Goal: Task Accomplishment & Management: Use online tool/utility

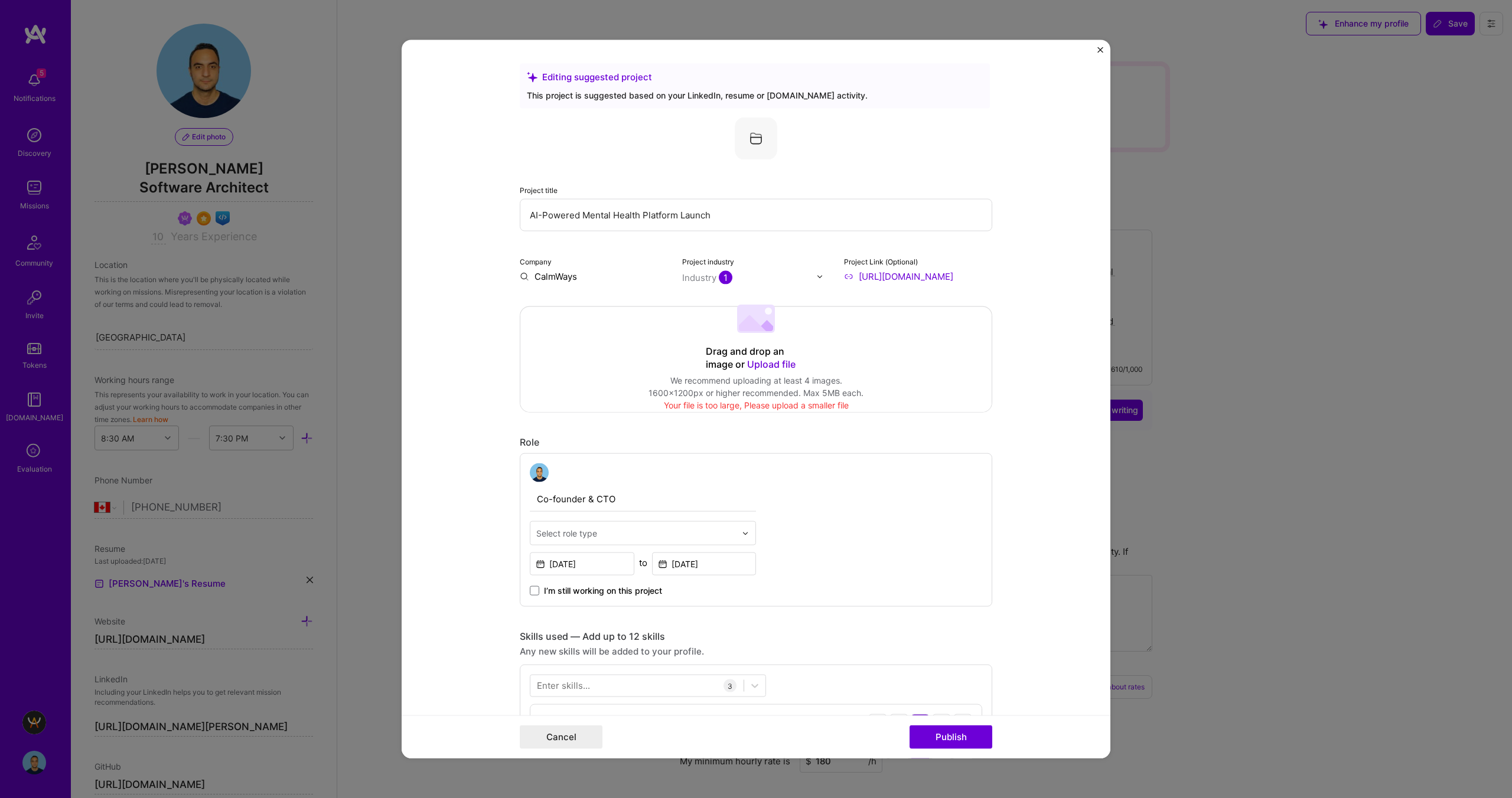
select select "CA"
select select "Right Now"
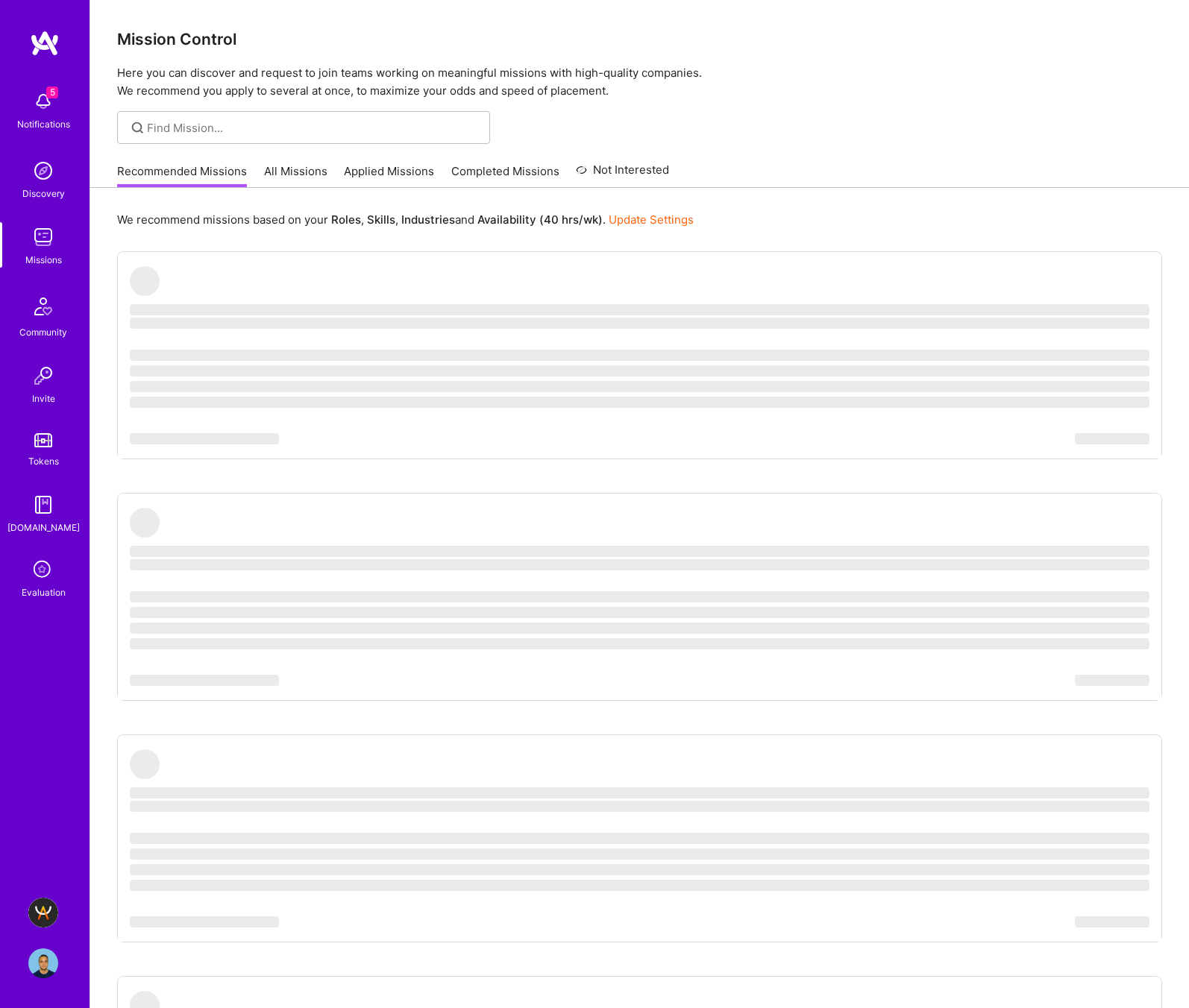
click at [41, 573] on icon at bounding box center [43, 570] width 28 height 28
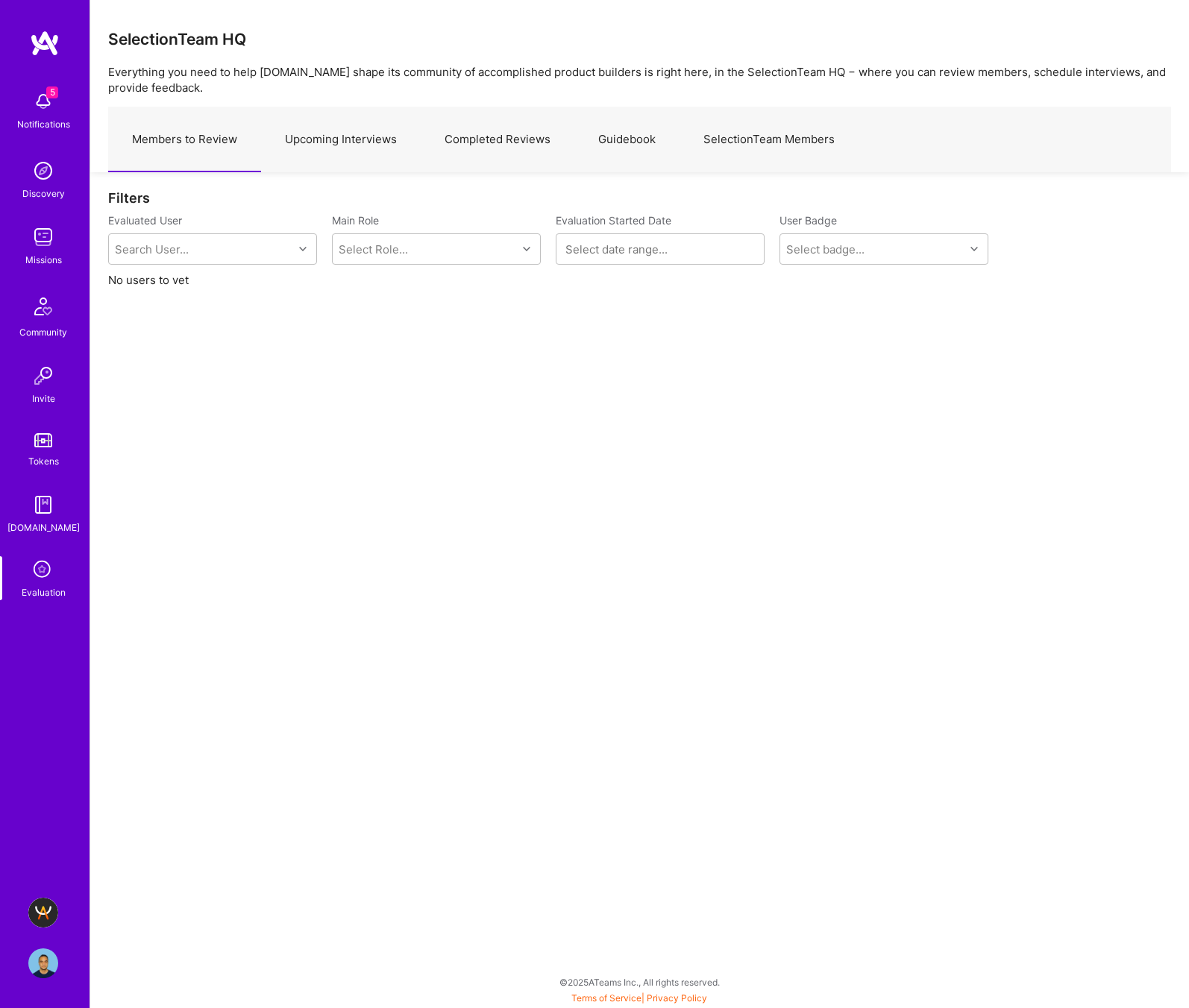
click at [329, 148] on link "Upcoming Interviews" at bounding box center [341, 139] width 159 height 65
click at [49, 915] on img at bounding box center [43, 913] width 30 height 30
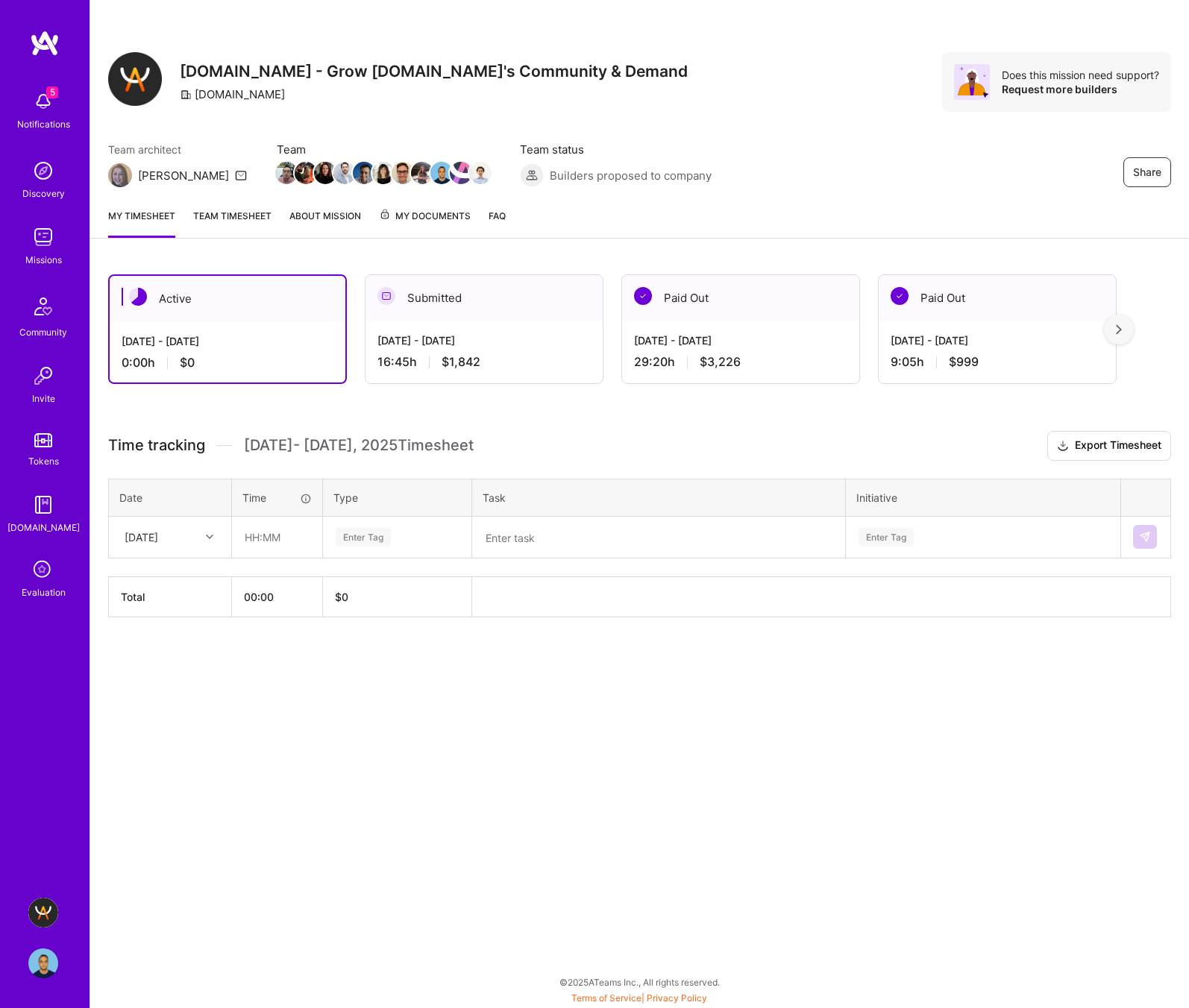
click at [513, 529] on textarea at bounding box center [659, 538] width 370 height 39
paste textarea "https://platform.a.team/selection-team/feedback-form/6894a9ce4df87f19fb31a959"
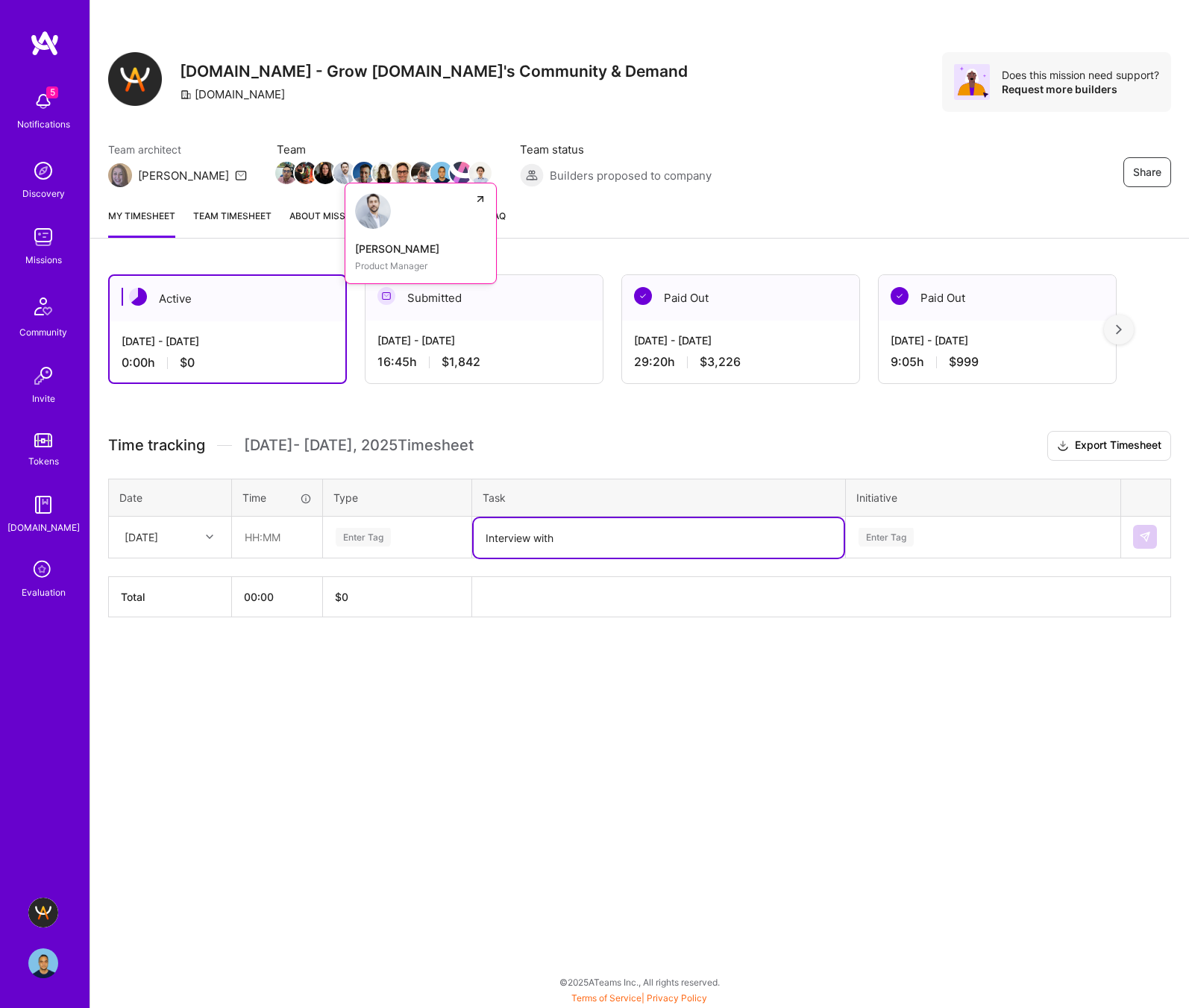
paste textarea "Paul Aldred-Bann"
type textarea "Interview with Paul Aldred-Bann"
click at [195, 532] on div "Tue, Aug 19" at bounding box center [158, 538] width 83 height 25
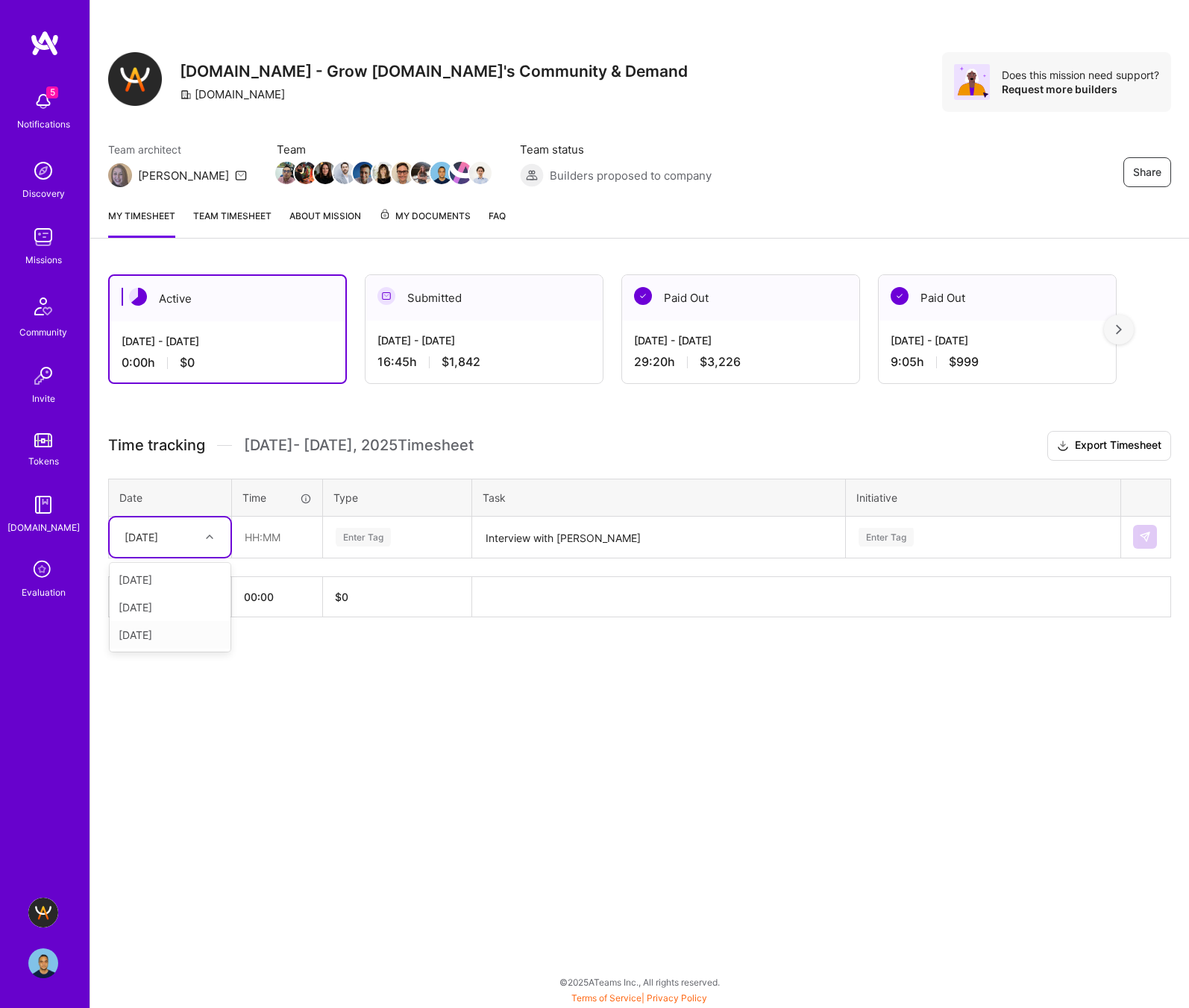
click at [183, 632] on div "Mon, Aug 18" at bounding box center [170, 635] width 121 height 27
click at [246, 533] on input "text" at bounding box center [276, 538] width 89 height 40
type input "01:00"
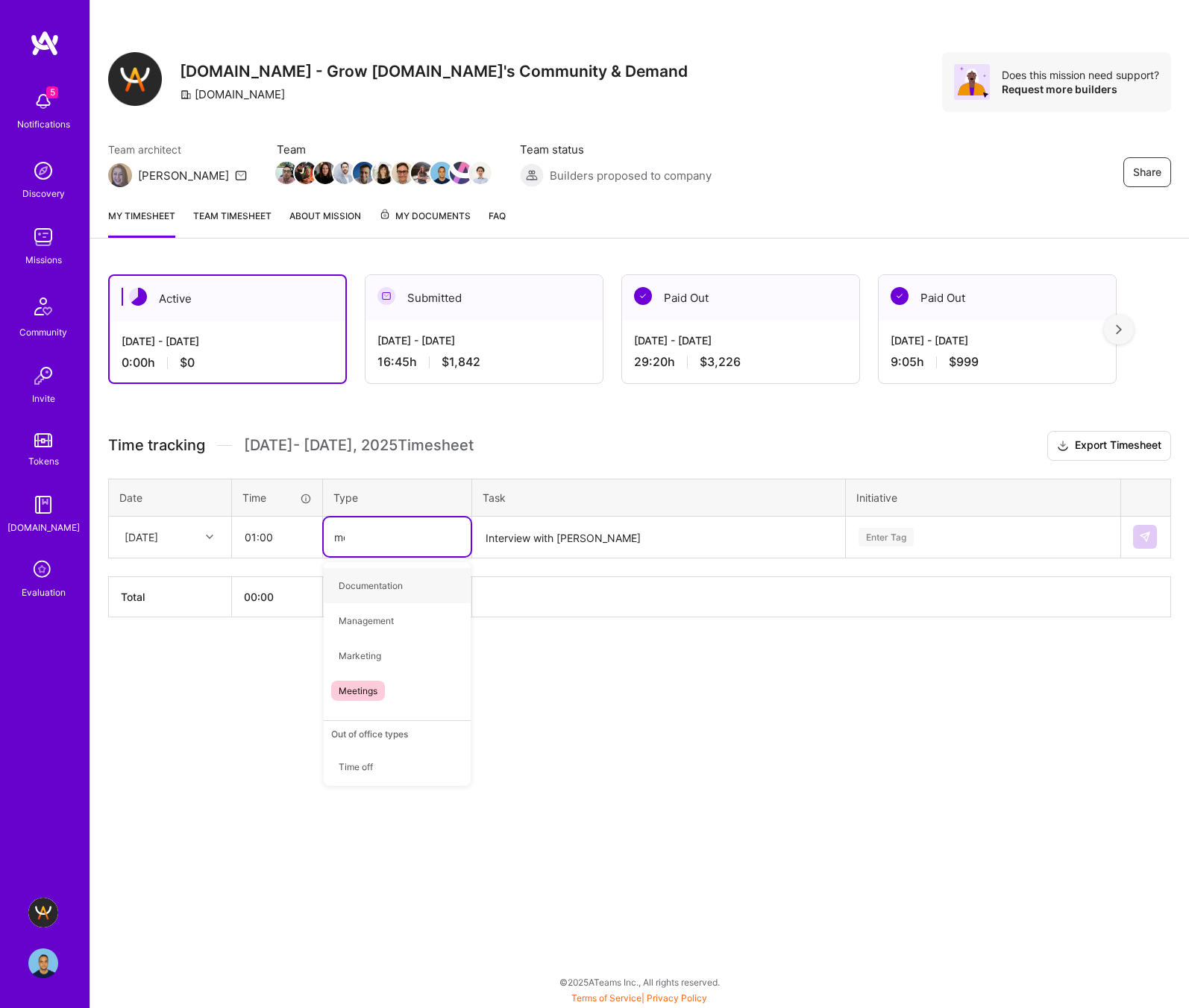
type input "mee"
click at [342, 585] on span "Meetings" at bounding box center [358, 586] width 54 height 20
click at [894, 535] on div "Enter Tag" at bounding box center [885, 538] width 56 height 23
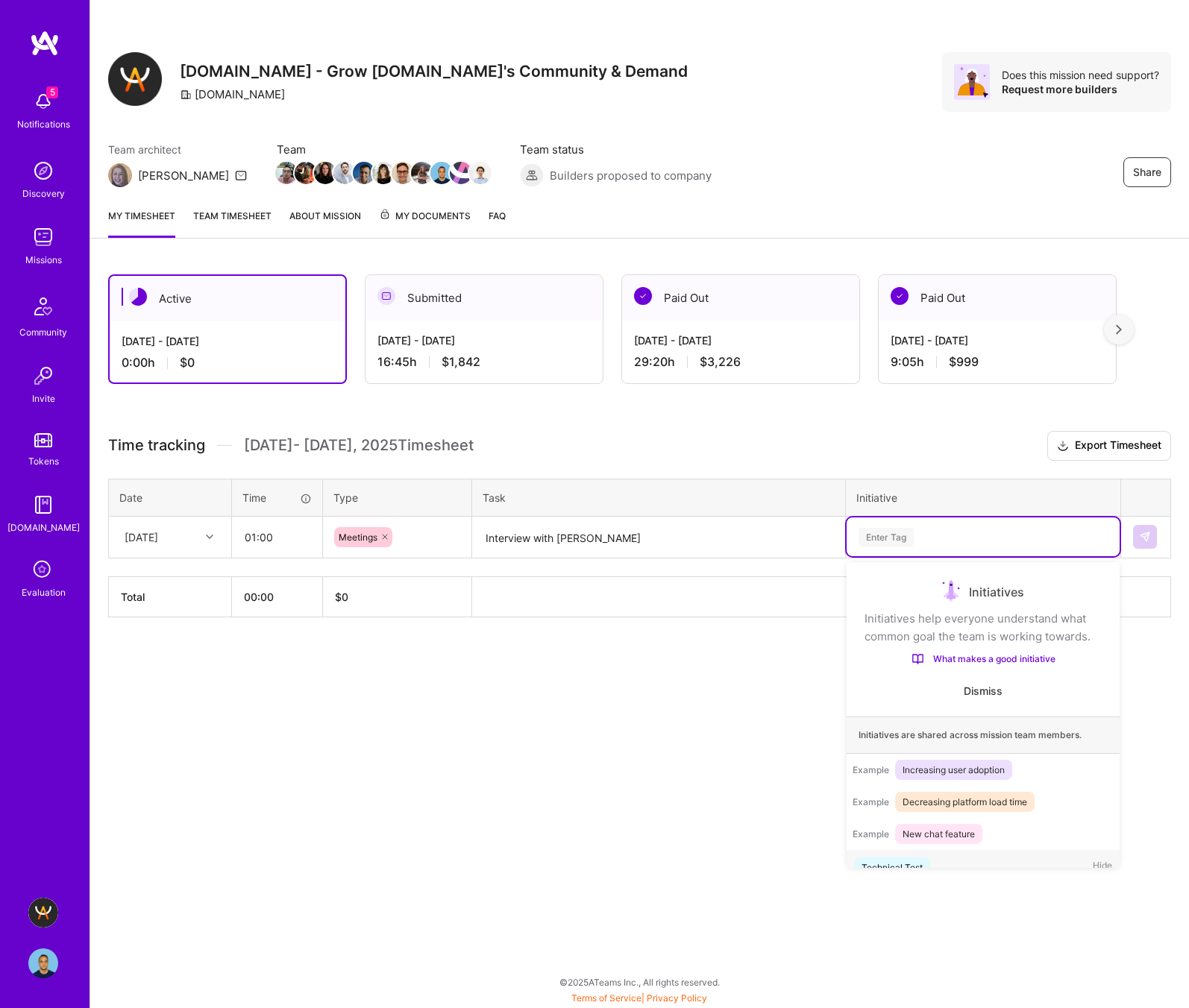
scroll to position [25, 0]
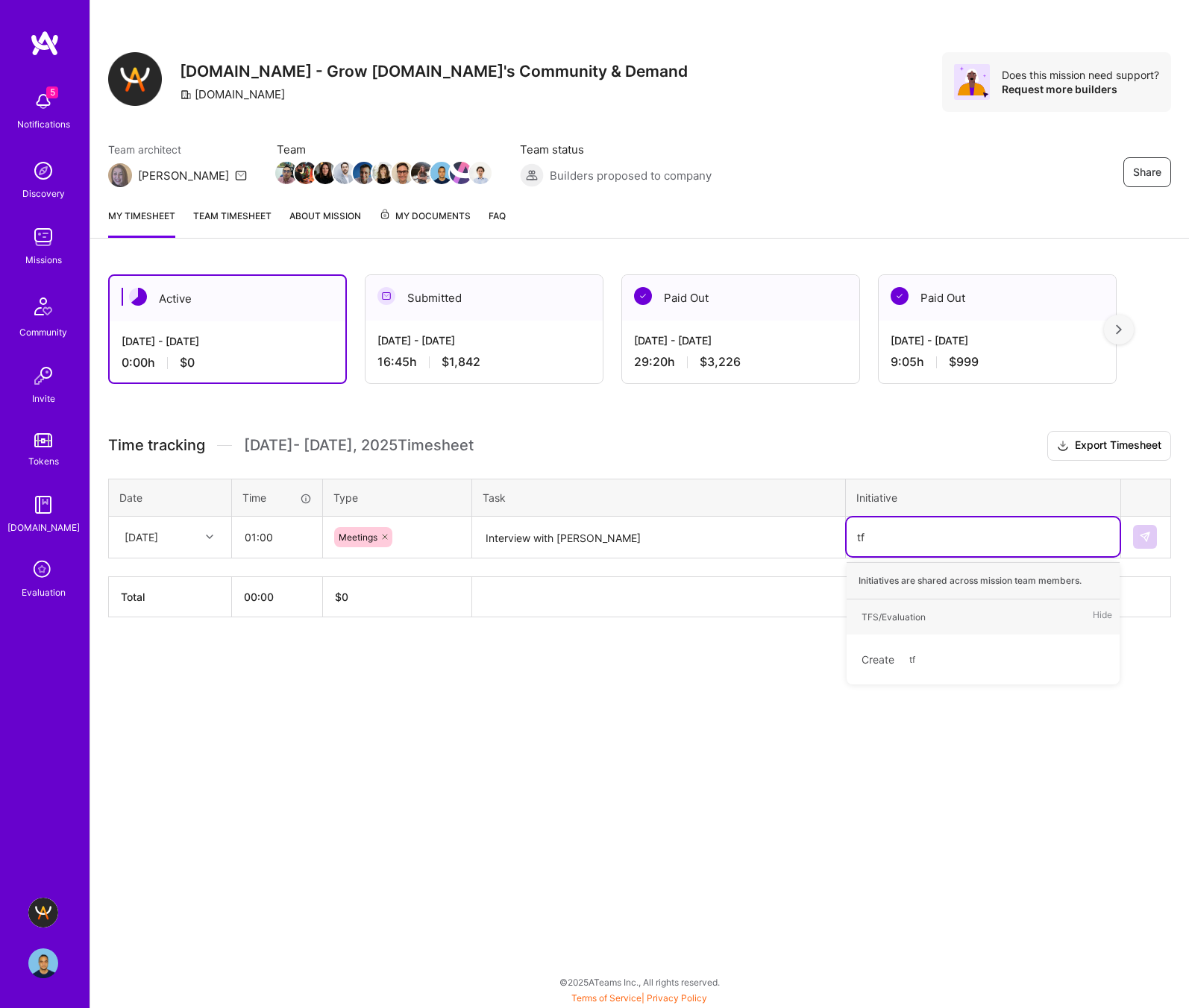
type input "tfs"
click at [886, 620] on div "TFS/Evaluation" at bounding box center [893, 616] width 64 height 16
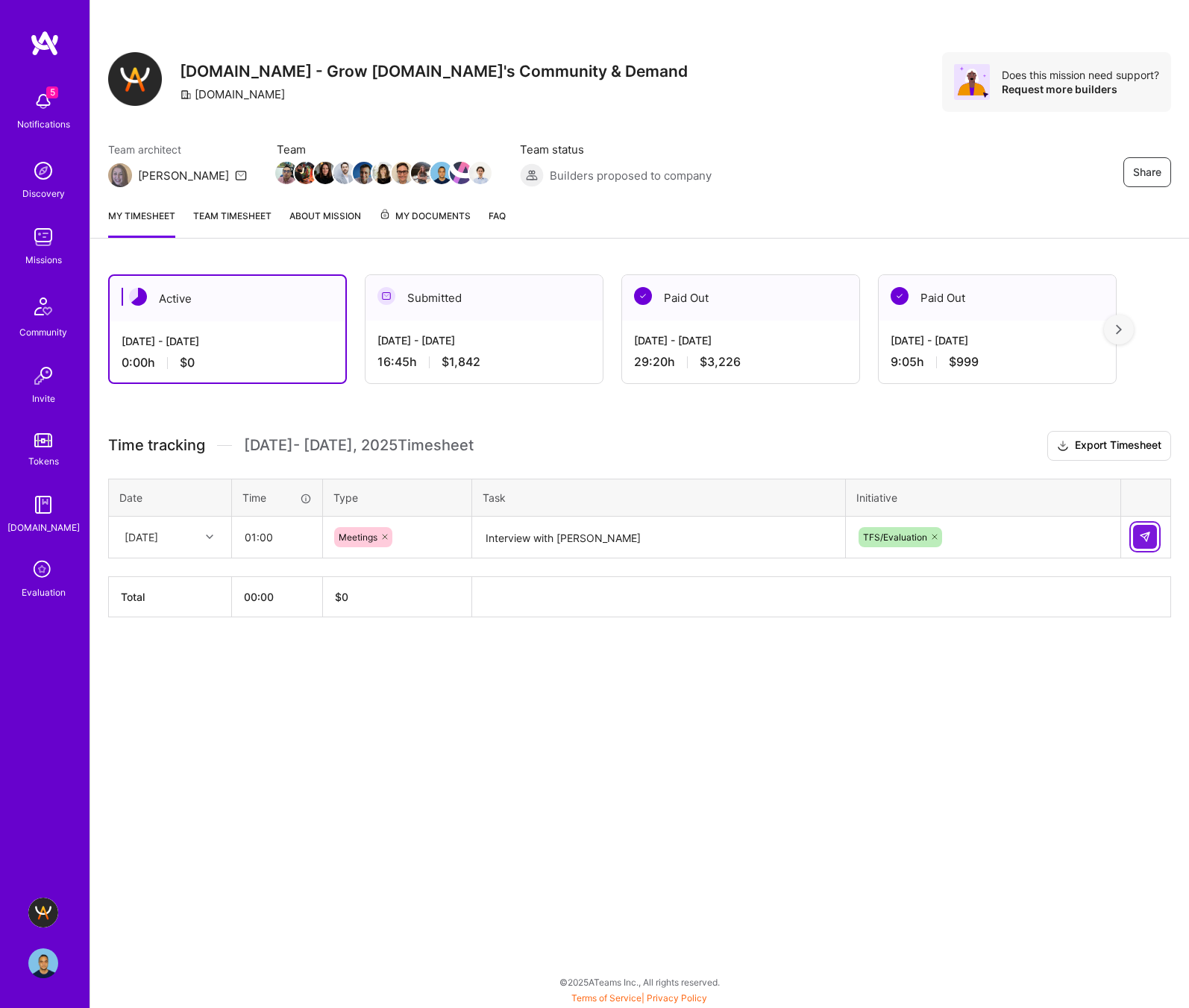
click at [1152, 533] on button at bounding box center [1144, 537] width 24 height 24
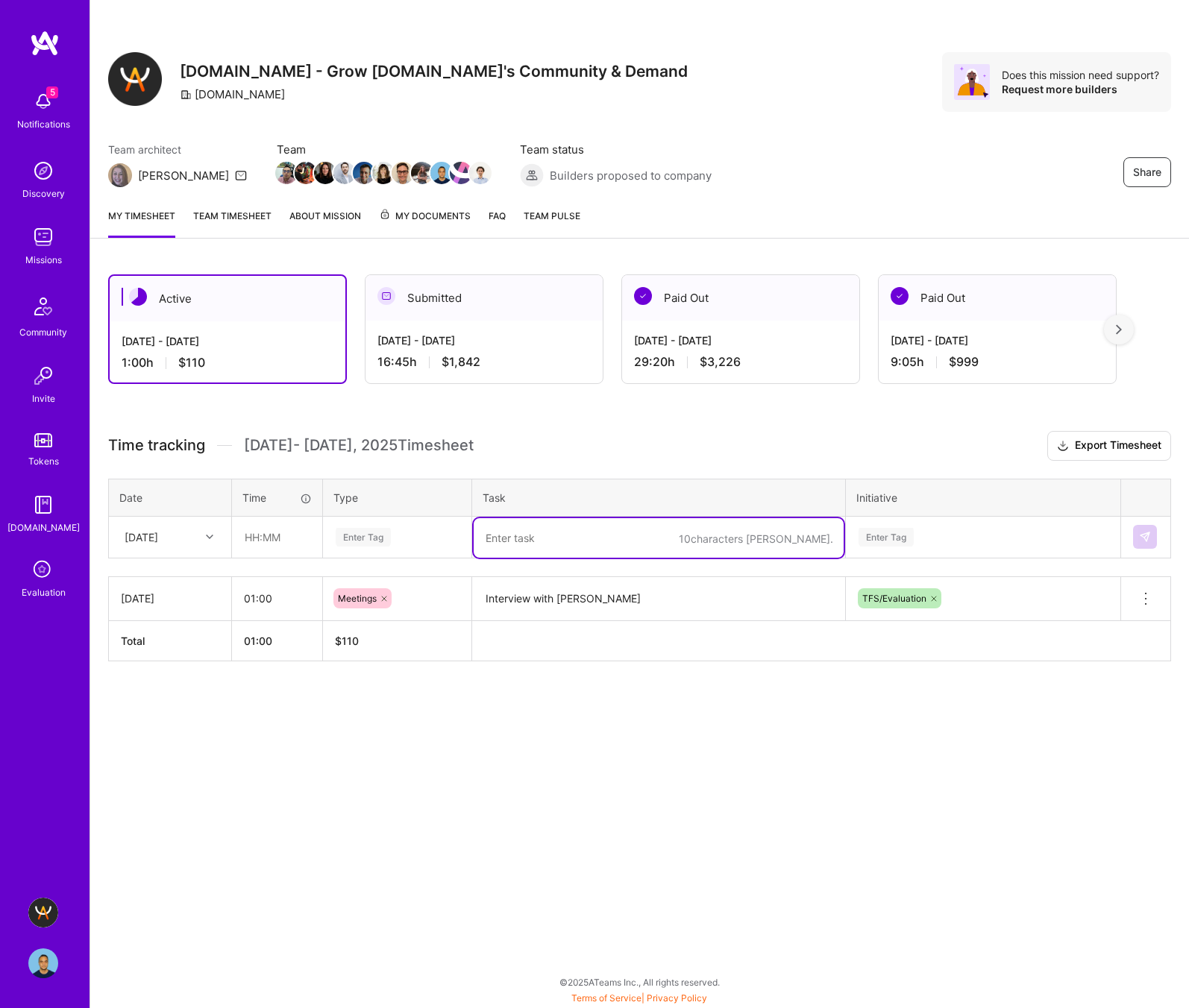
click at [538, 533] on textarea at bounding box center [659, 538] width 370 height 40
click at [747, 541] on textarea "Async reviews - strict reviews: review the recent experiences and responding" at bounding box center [659, 546] width 370 height 56
type textarea "Async reviews - strict reviews: review the recent experiences and responding"
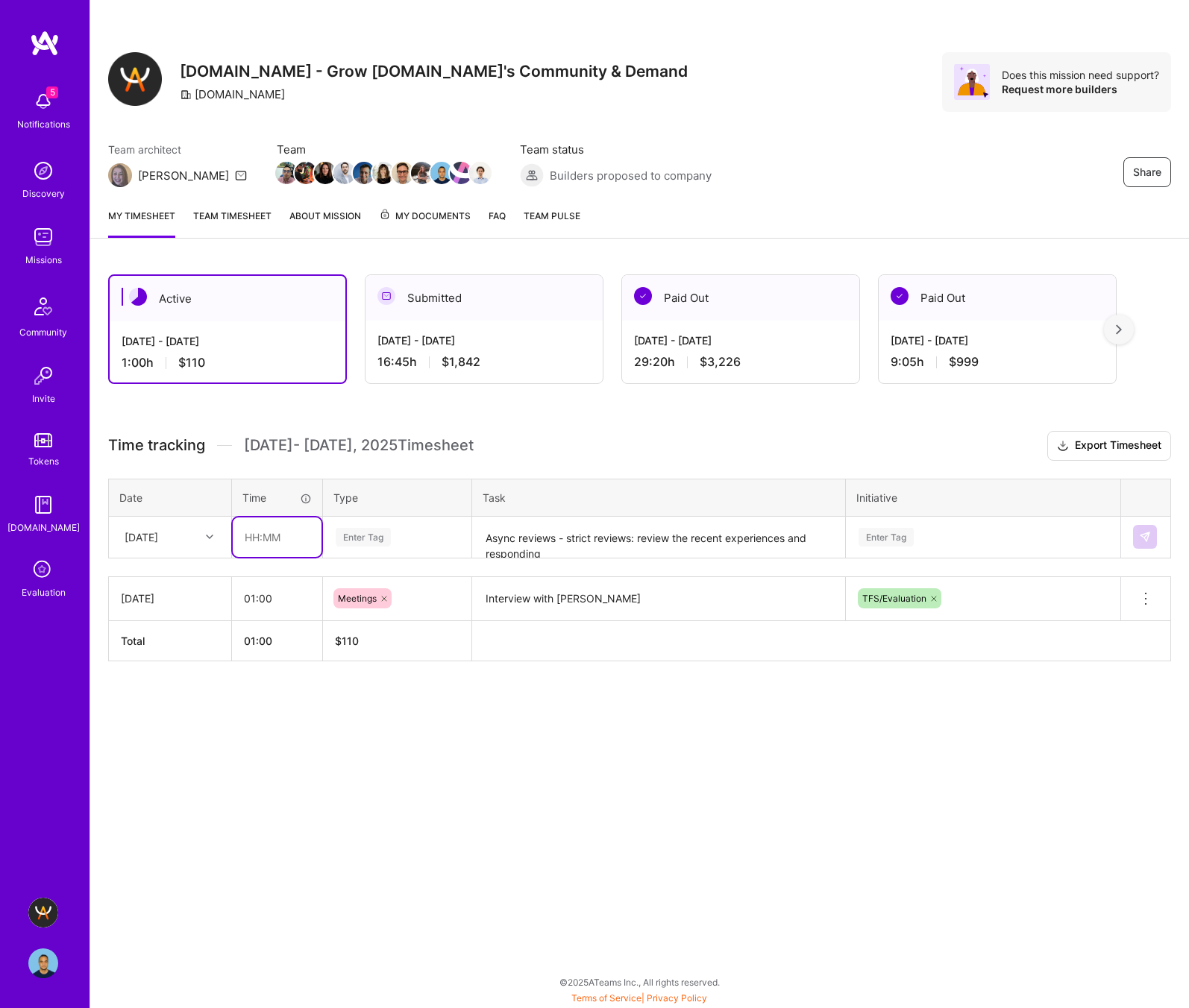
click at [268, 540] on input "text" at bounding box center [276, 538] width 89 height 40
click at [158, 535] on div "Mon, Aug 18" at bounding box center [141, 537] width 33 height 16
click at [180, 635] on div "Tue, Aug 19" at bounding box center [170, 635] width 121 height 27
click at [261, 526] on input "text" at bounding box center [276, 538] width 89 height 40
type input "00:45"
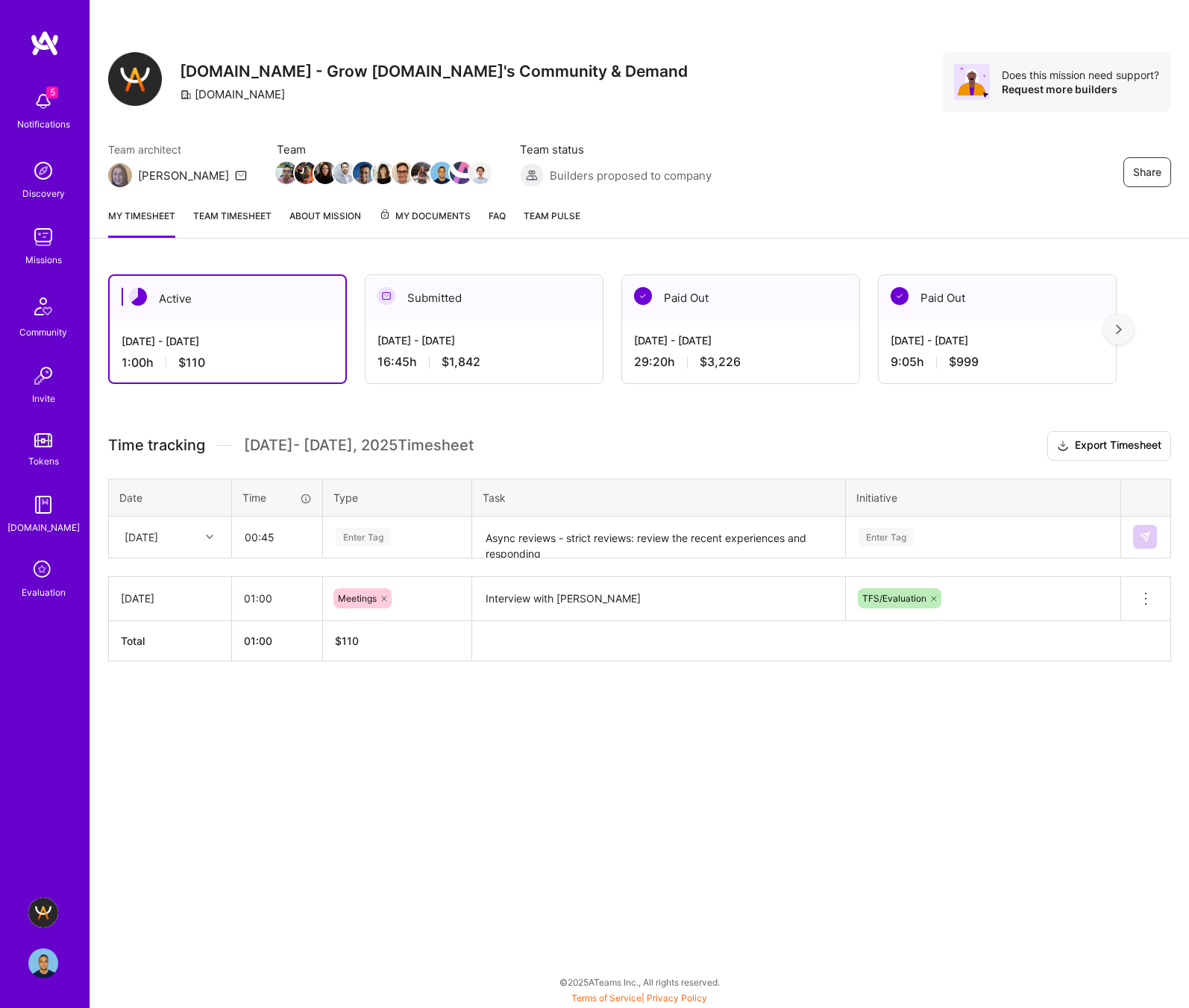
click at [356, 533] on div "Enter Tag" at bounding box center [363, 538] width 56 height 23
type input "other"
click at [358, 584] on span "Other" at bounding box center [350, 586] width 38 height 20
click at [894, 529] on div "Enter Tag" at bounding box center [885, 538] width 56 height 23
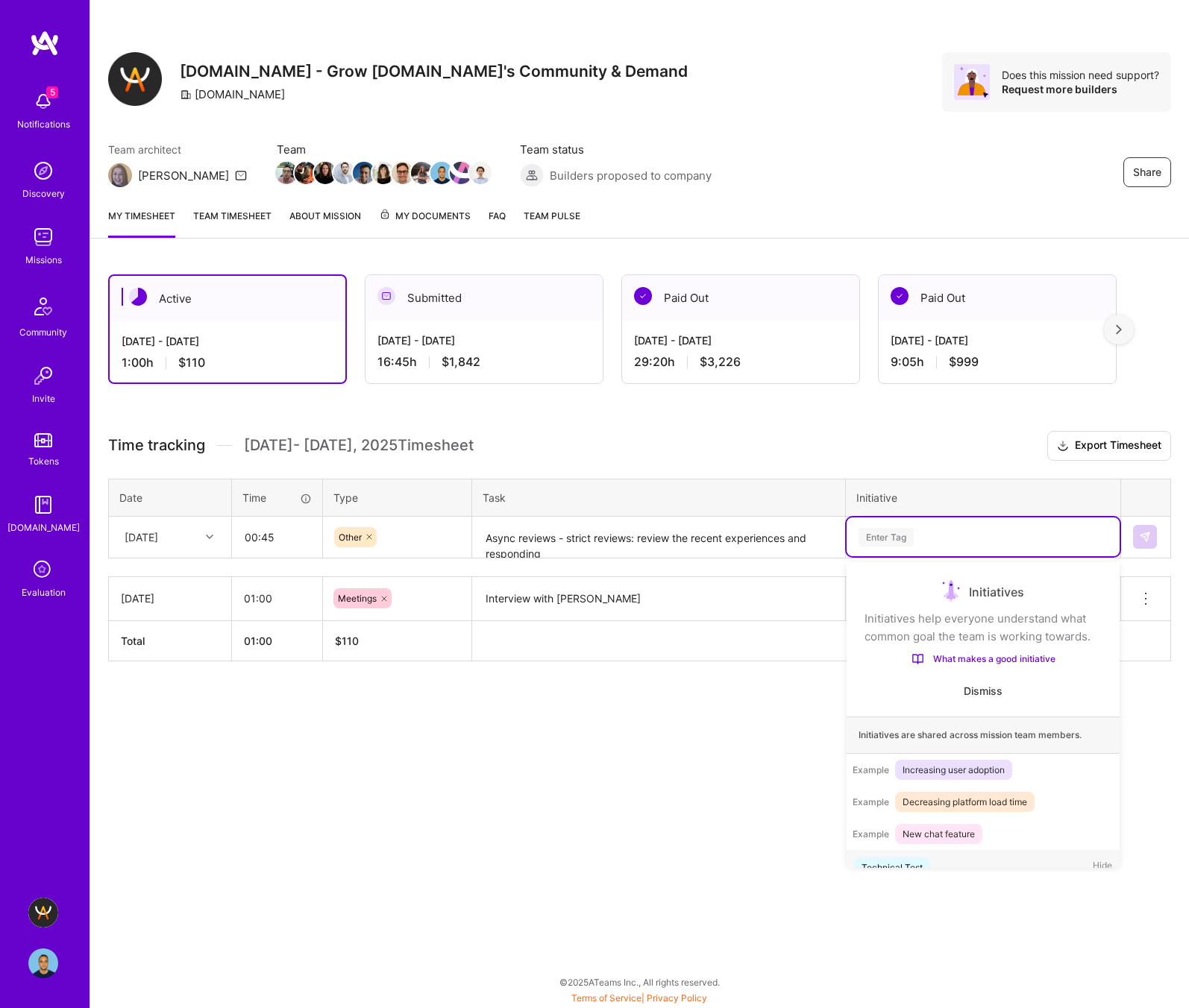
scroll to position [28, 0]
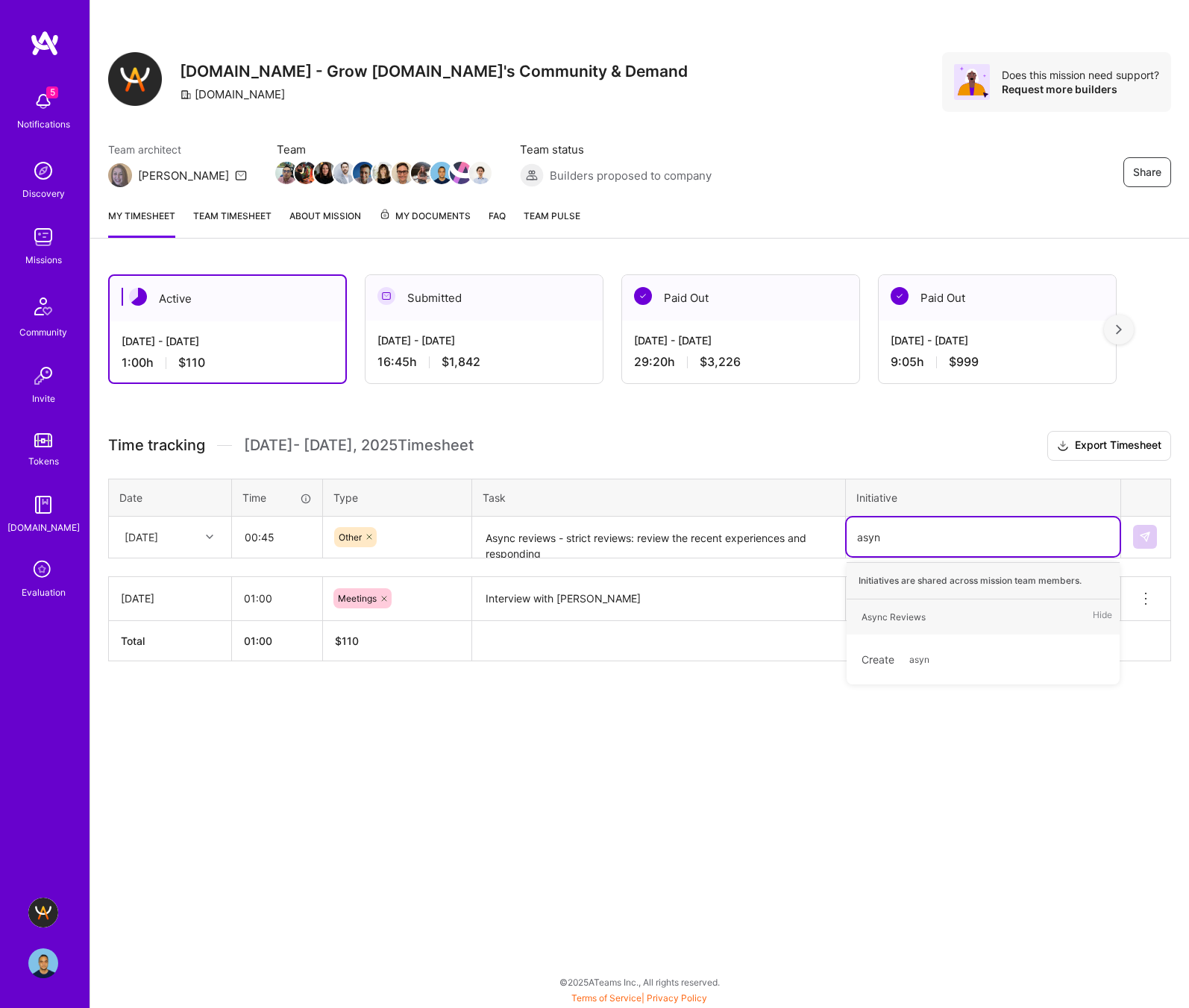
type input "async"
click at [885, 617] on div "Async Reviews" at bounding box center [893, 616] width 64 height 16
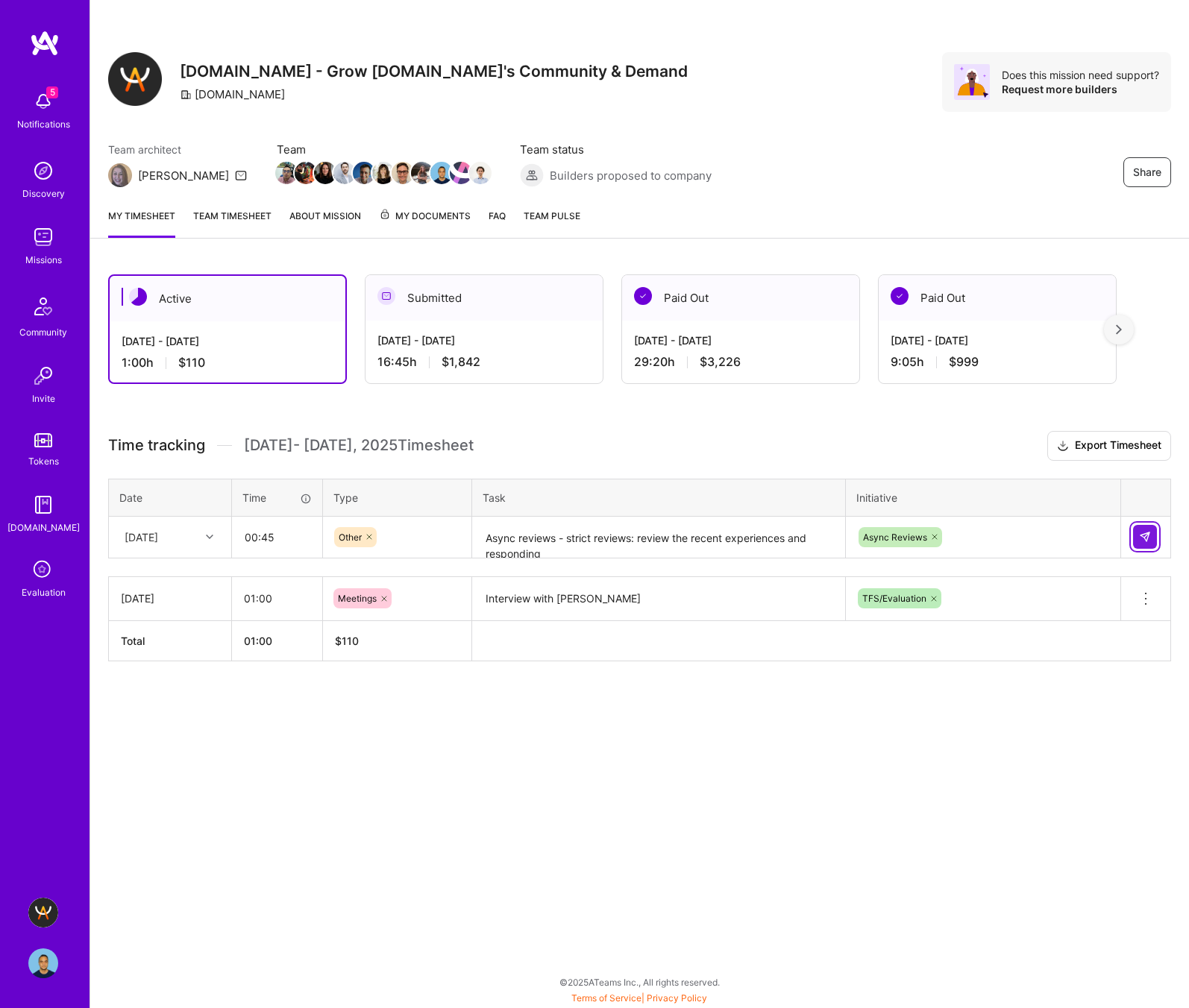
click at [1152, 541] on button at bounding box center [1144, 537] width 24 height 24
